Goal: Information Seeking & Learning: Learn about a topic

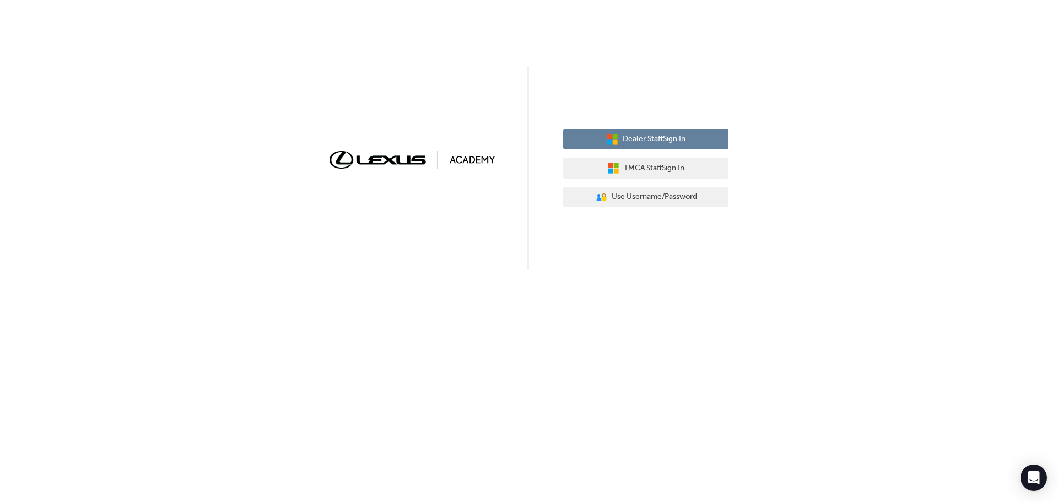
click at [629, 135] on span "Dealer Staff Sign In" at bounding box center [654, 139] width 63 height 13
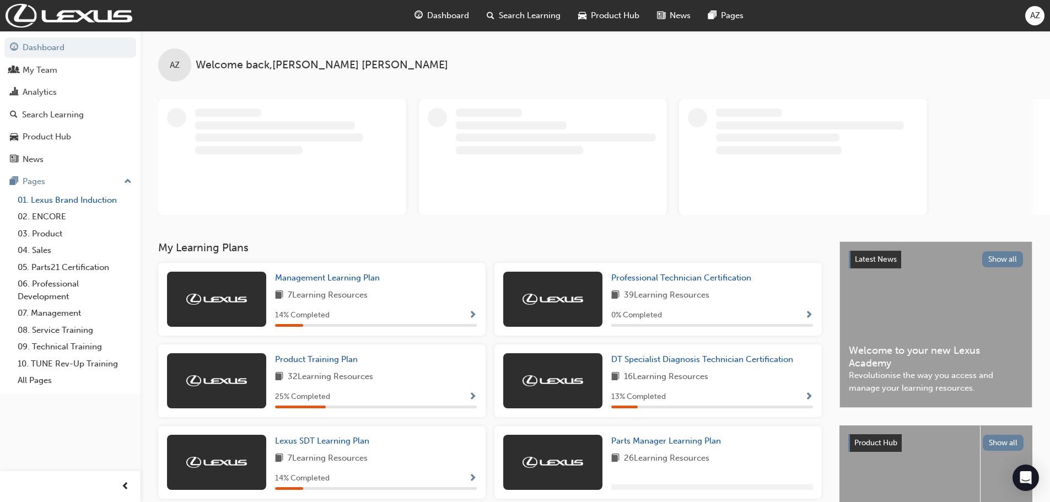
click at [76, 201] on link "01. Lexus Brand Induction" at bounding box center [74, 200] width 123 height 17
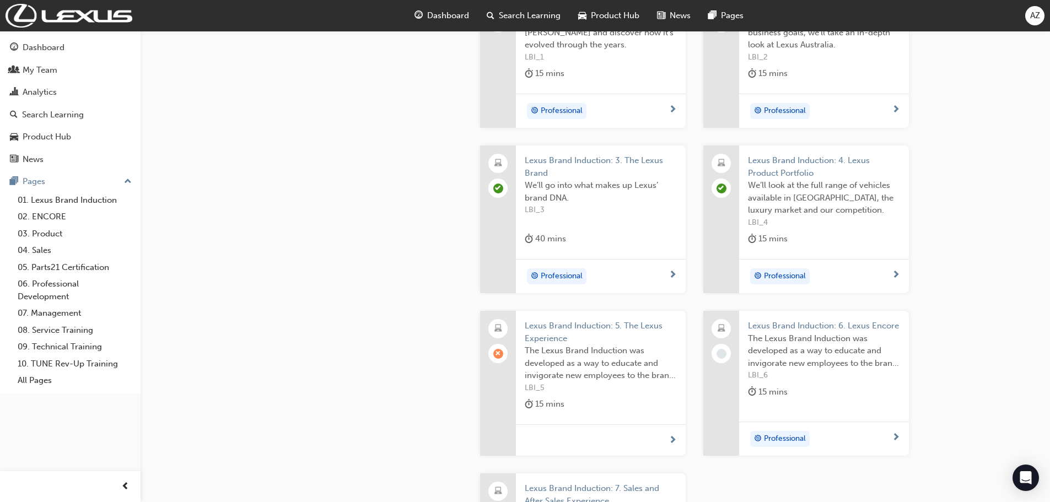
scroll to position [386, 0]
click at [587, 436] on div at bounding box center [601, 437] width 170 height 32
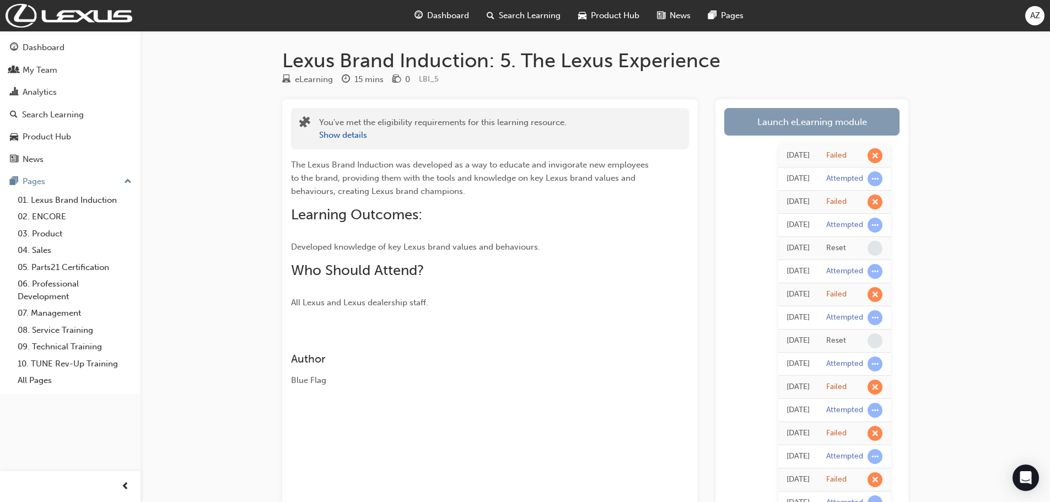
click at [763, 121] on link "Launch eLearning module" at bounding box center [811, 122] width 175 height 28
